Goal: Transaction & Acquisition: Purchase product/service

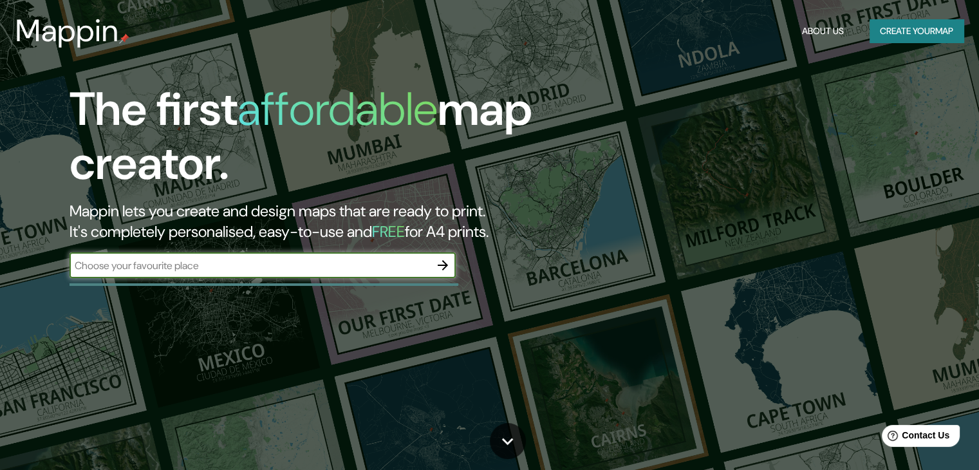
click at [237, 255] on div "​" at bounding box center [262, 265] width 386 height 26
type input "nono"
click at [443, 266] on icon "button" at bounding box center [443, 265] width 10 height 10
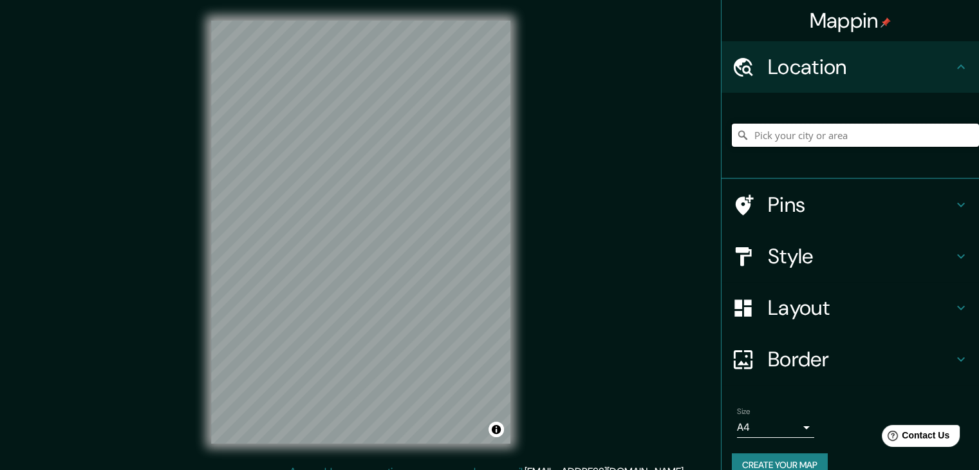
click at [820, 136] on input "Pick your city or area" at bounding box center [855, 135] width 247 height 23
click at [878, 305] on h4 "Layout" at bounding box center [860, 308] width 185 height 26
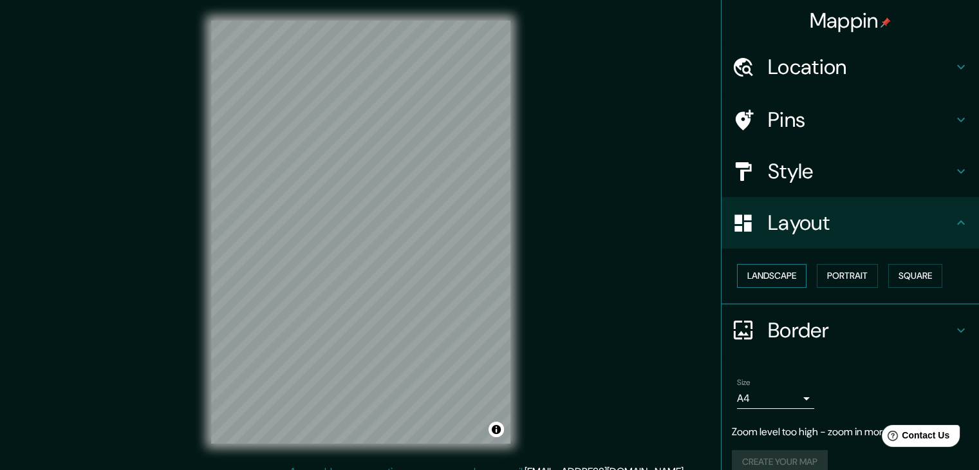
click at [780, 266] on button "Landscape" at bounding box center [771, 276] width 69 height 24
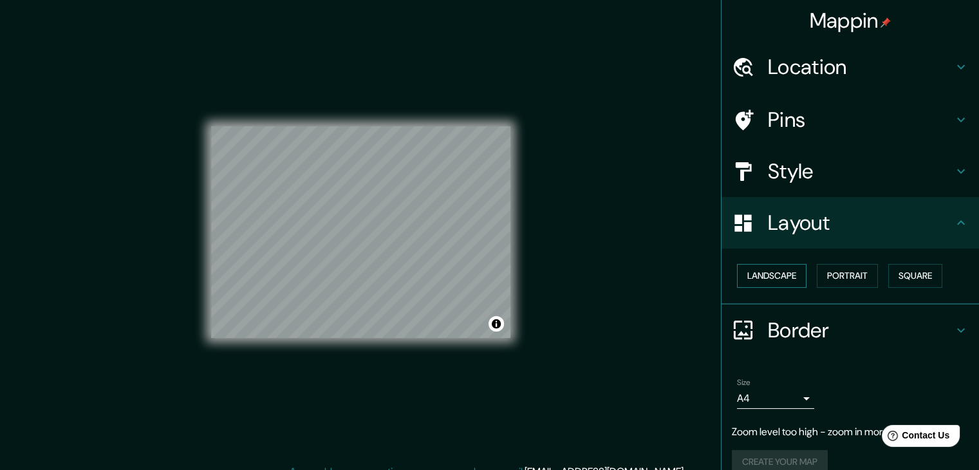
click at [780, 266] on button "Landscape" at bounding box center [771, 276] width 69 height 24
click at [822, 272] on button "Portrait" at bounding box center [847, 276] width 61 height 24
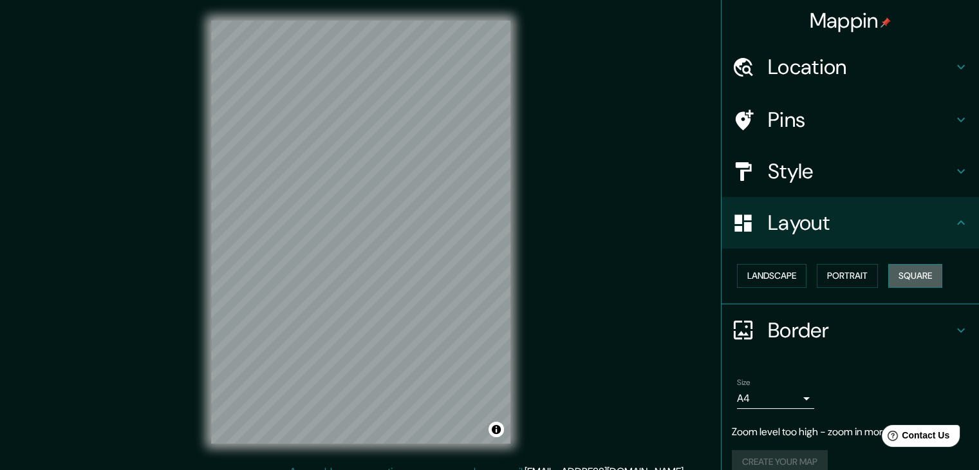
click at [888, 273] on button "Square" at bounding box center [915, 276] width 54 height 24
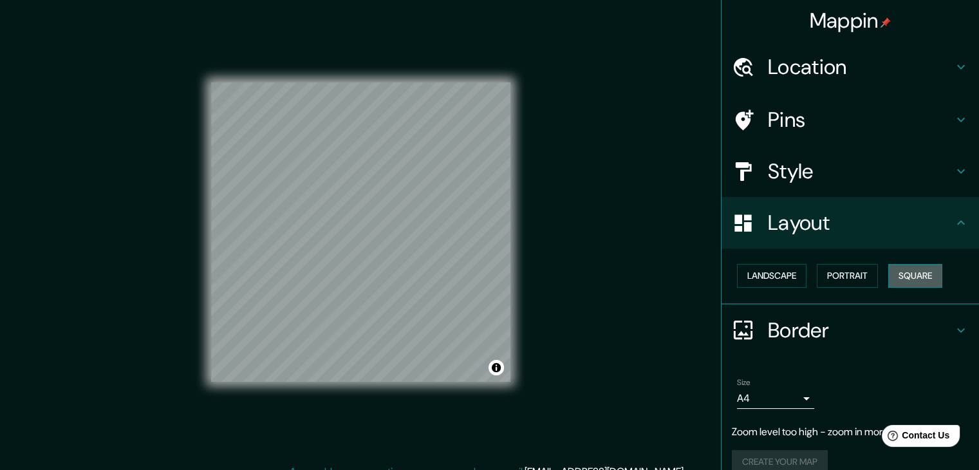
click at [888, 272] on button "Square" at bounding box center [915, 276] width 54 height 24
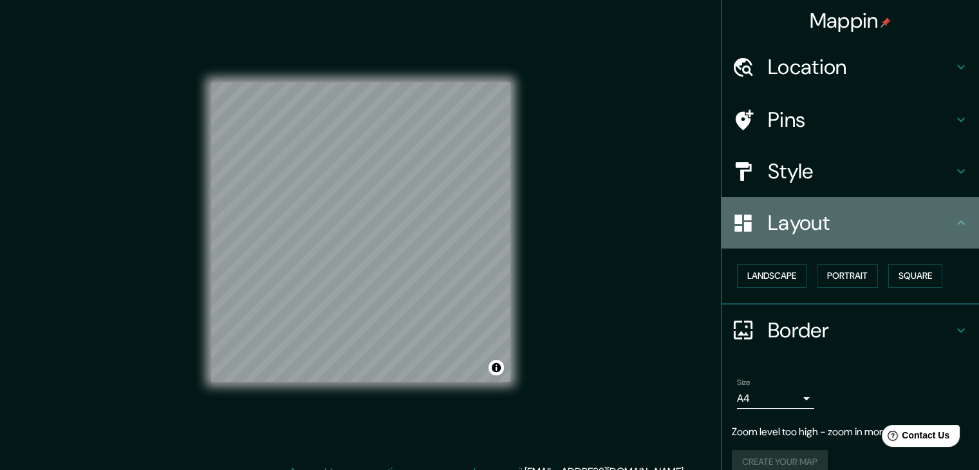
click at [811, 233] on h4 "Layout" at bounding box center [860, 223] width 185 height 26
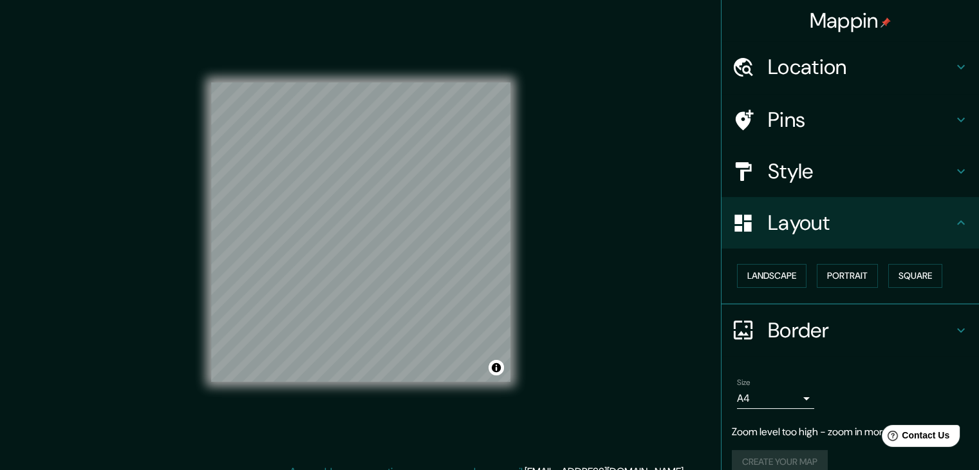
click at [786, 261] on div "Landscape [GEOGRAPHIC_DATA]" at bounding box center [855, 276] width 247 height 34
click at [798, 267] on button "Landscape" at bounding box center [771, 276] width 69 height 24
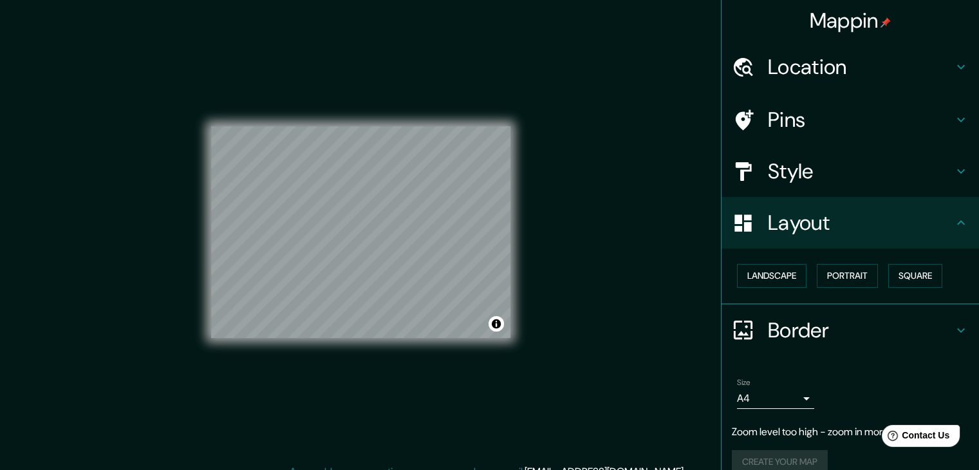
click at [806, 271] on div "Landscape [GEOGRAPHIC_DATA]" at bounding box center [855, 276] width 247 height 34
click at [797, 271] on button "Landscape" at bounding box center [771, 276] width 69 height 24
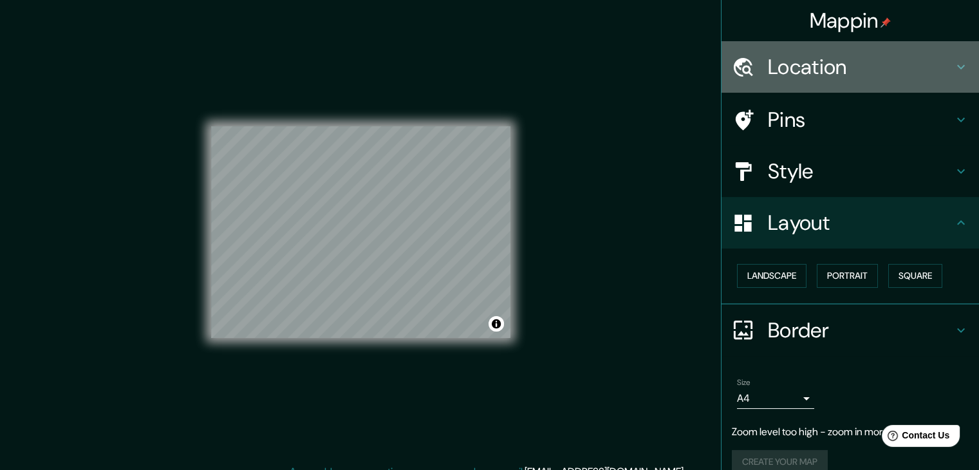
click at [852, 64] on h4 "Location" at bounding box center [860, 67] width 185 height 26
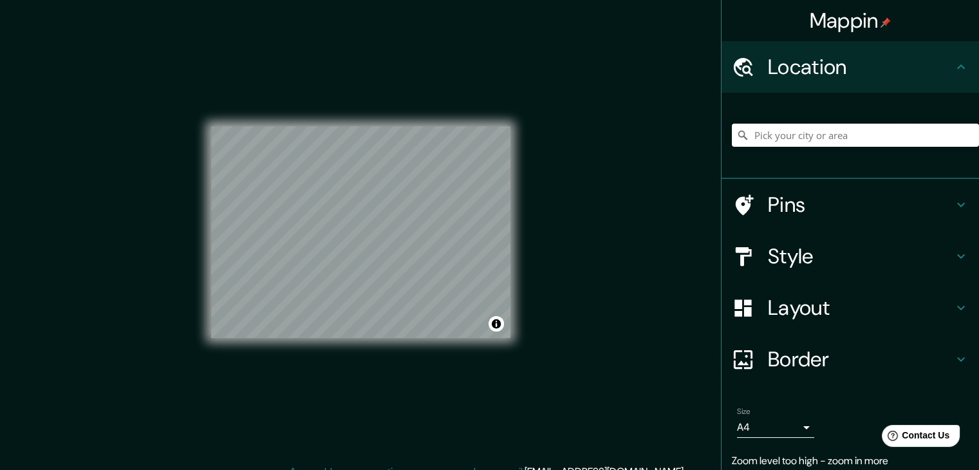
click at [806, 134] on input "Pick your city or area" at bounding box center [855, 135] width 247 height 23
click at [790, 181] on div "Pins" at bounding box center [849, 204] width 257 height 51
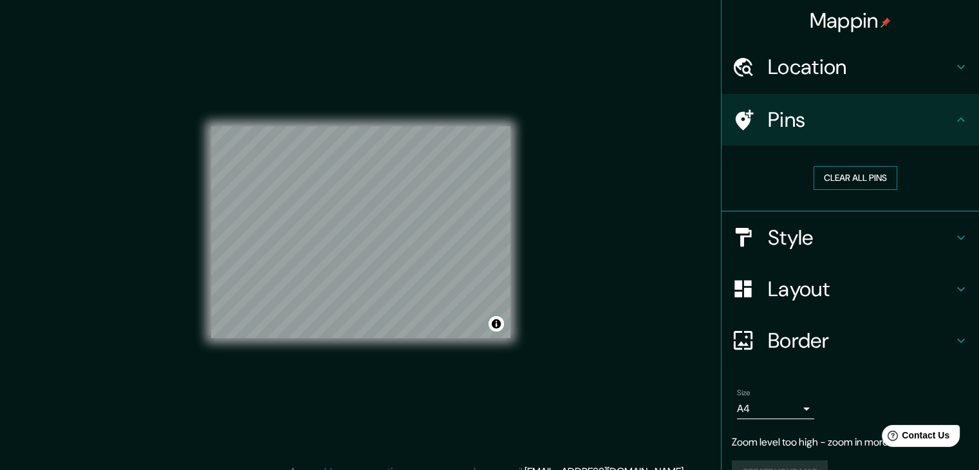
click at [847, 181] on button "Clear all pins" at bounding box center [855, 178] width 84 height 24
click at [829, 237] on h4 "Style" at bounding box center [860, 238] width 185 height 26
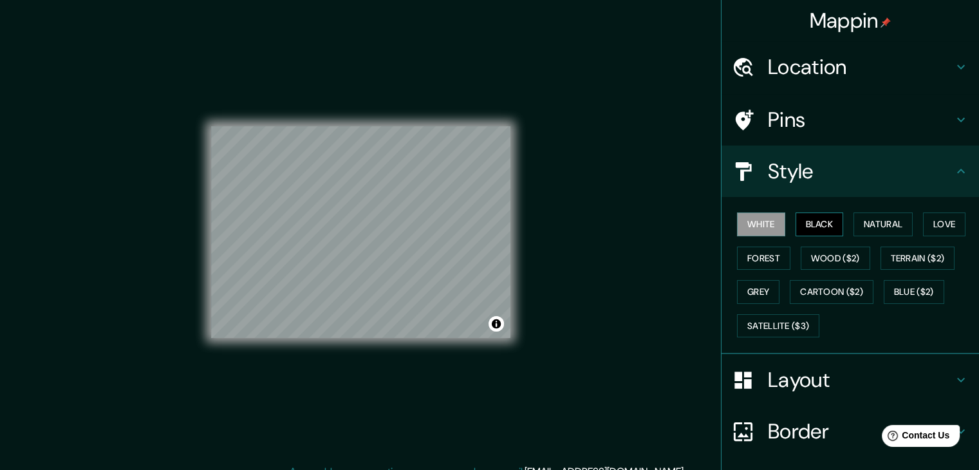
click at [811, 225] on button "Black" at bounding box center [819, 224] width 48 height 24
click at [853, 224] on button "Natural" at bounding box center [882, 224] width 59 height 24
click at [899, 230] on button "Natural" at bounding box center [882, 224] width 59 height 24
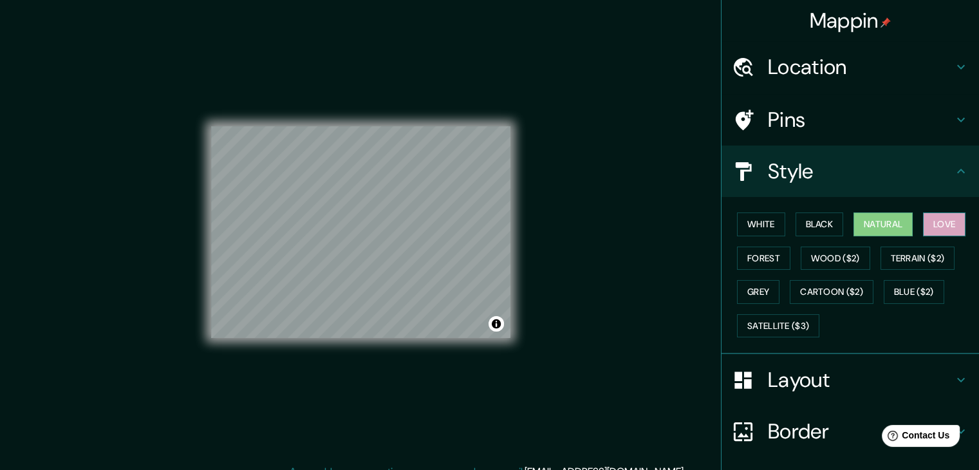
click at [923, 222] on button "Love" at bounding box center [944, 224] width 42 height 24
click at [762, 252] on button "Forest" at bounding box center [763, 258] width 53 height 24
